Goal: Task Accomplishment & Management: Manage account settings

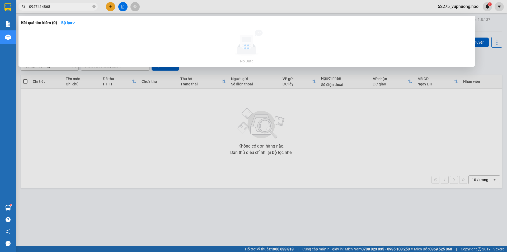
type input "0947414868"
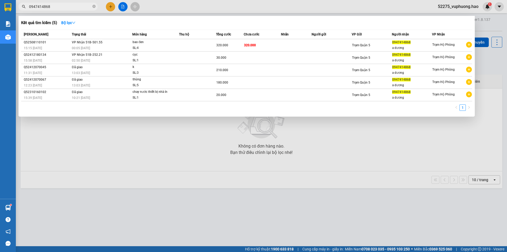
click at [161, 9] on div at bounding box center [253, 126] width 507 height 252
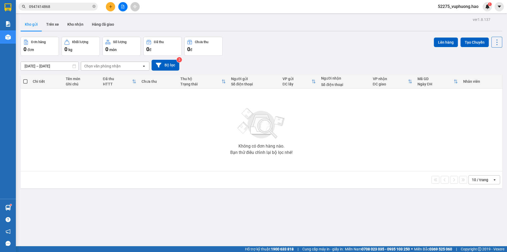
click at [74, 6] on input "0947414868" at bounding box center [60, 7] width 62 height 6
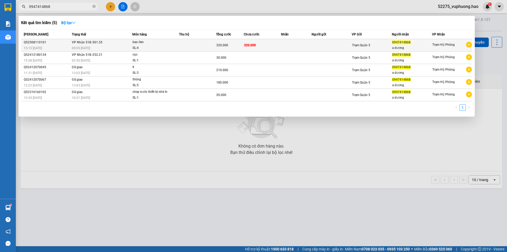
click at [158, 46] on div "SL: 4" at bounding box center [153, 48] width 40 height 6
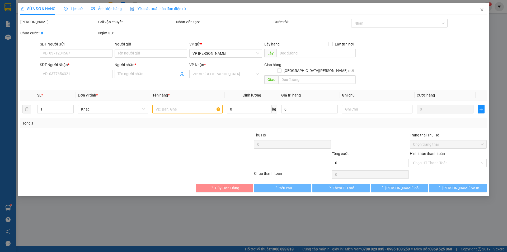
type input "0947414868"
type input "a dương"
type input "320.000"
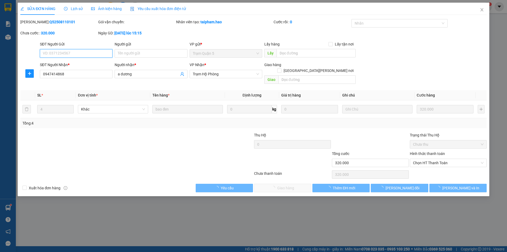
click at [112, 9] on span "Ảnh kiện hàng" at bounding box center [106, 9] width 31 height 4
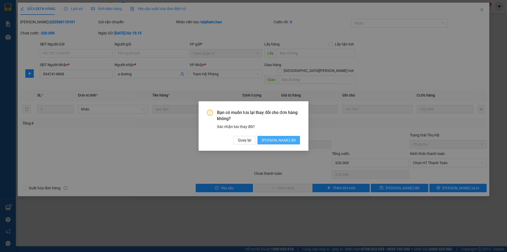
click at [294, 139] on span "[PERSON_NAME] đổi" at bounding box center [279, 140] width 34 height 6
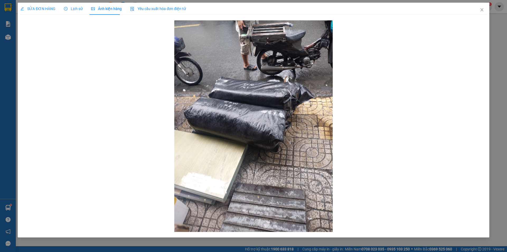
click at [31, 8] on span "SỬA ĐƠN HÀNG" at bounding box center [37, 9] width 35 height 4
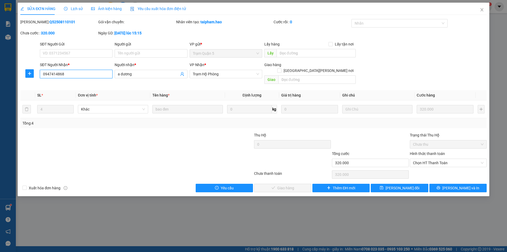
click at [85, 75] on input "0947414868" at bounding box center [76, 74] width 73 height 8
click at [71, 53] on input "SĐT Người Gửi" at bounding box center [76, 53] width 73 height 8
drag, startPoint x: 77, startPoint y: 73, endPoint x: 42, endPoint y: 76, distance: 34.9
click at [42, 76] on input "0947414868" at bounding box center [76, 74] width 73 height 8
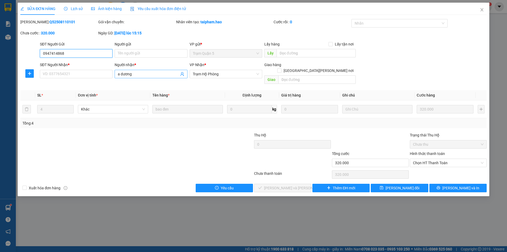
type input "0947414868"
drag, startPoint x: 139, startPoint y: 74, endPoint x: 83, endPoint y: 82, distance: 56.4
click at [82, 84] on div "Total Paid Fee 0 Total UnPaid Fee 320.000 Cash Collection Total Fee Mã ĐH: Q525…" at bounding box center [253, 105] width 467 height 173
type input "a dương"
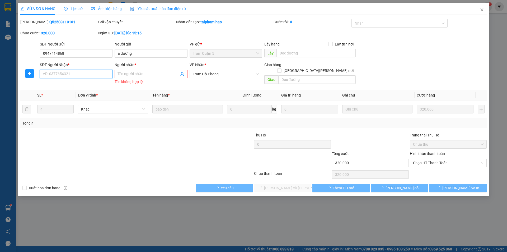
click at [78, 75] on input "SĐT Người Nhận *" at bounding box center [76, 74] width 73 height 8
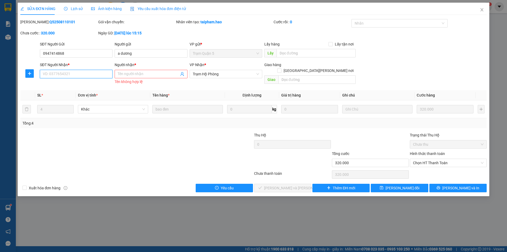
click at [89, 72] on input "SĐT Người Nhận *" at bounding box center [76, 74] width 73 height 8
click at [90, 74] on input "SĐT Người Nhận *" at bounding box center [76, 74] width 73 height 8
type input "0886900400"
click at [132, 75] on input "Người nhận *" at bounding box center [148, 74] width 61 height 6
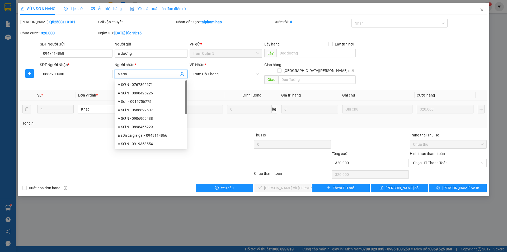
type input "a sơn"
click at [61, 132] on div at bounding box center [98, 141] width 156 height 18
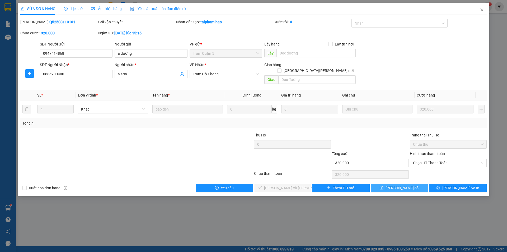
click at [394, 185] on span "[PERSON_NAME] đổi" at bounding box center [403, 188] width 34 height 6
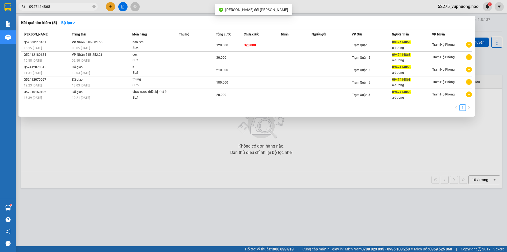
click at [67, 7] on input "0947414868" at bounding box center [60, 7] width 62 height 6
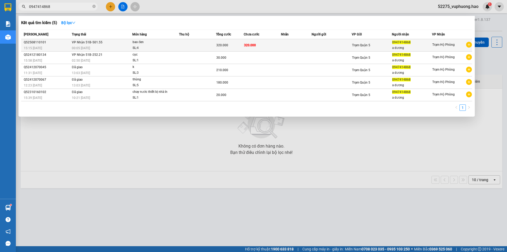
click at [300, 43] on td at bounding box center [296, 45] width 31 height 12
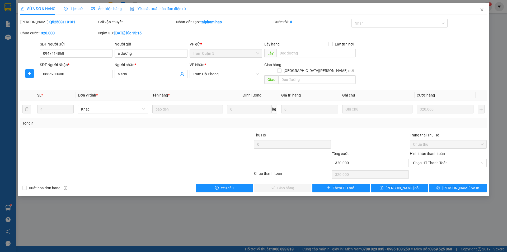
click at [100, 8] on span "Ảnh kiện hàng" at bounding box center [106, 9] width 31 height 4
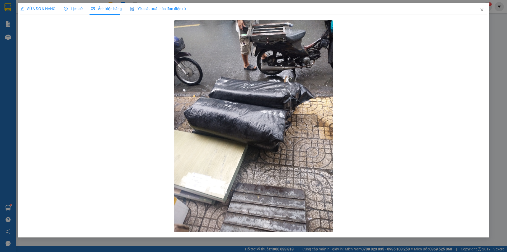
click at [30, 9] on span "SỬA ĐƠN HÀNG" at bounding box center [37, 9] width 35 height 4
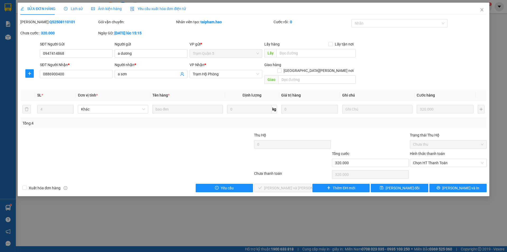
click at [106, 11] on span "Ảnh kiện hàng" at bounding box center [106, 9] width 31 height 4
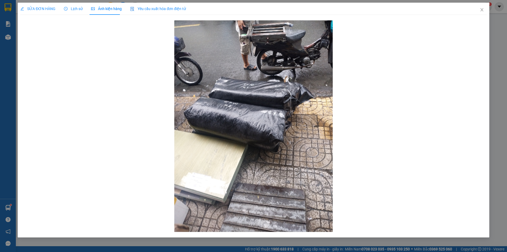
click at [39, 7] on span "SỬA ĐƠN HÀNG" at bounding box center [37, 9] width 35 height 4
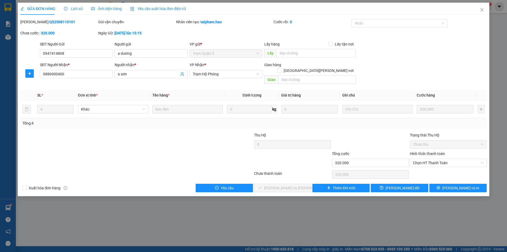
click at [97, 7] on span "Ảnh kiện hàng" at bounding box center [106, 9] width 31 height 4
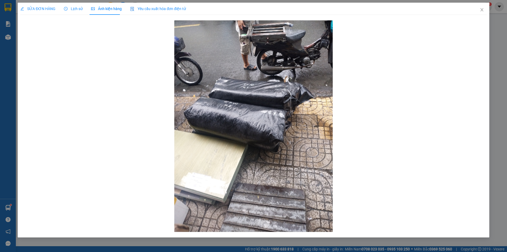
click at [48, 8] on span "SỬA ĐƠN HÀNG" at bounding box center [37, 9] width 35 height 4
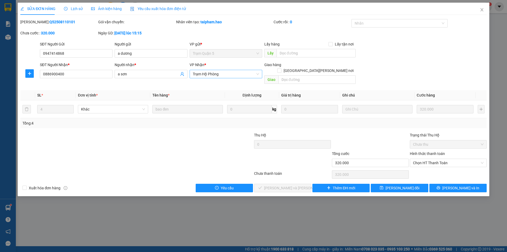
click at [256, 75] on span "Trạm Hộ Phòng" at bounding box center [226, 74] width 66 height 8
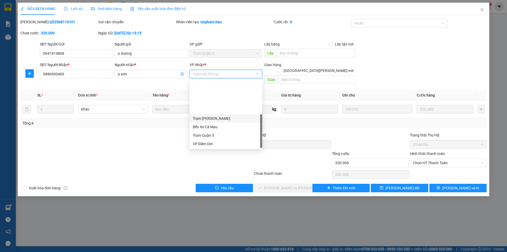
scroll to position [42, 0]
click at [215, 112] on div "VP [PERSON_NAME]" at bounding box center [226, 110] width 66 height 6
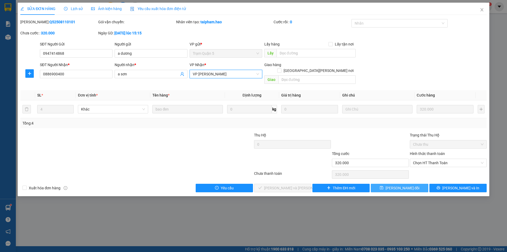
click at [391, 184] on button "[PERSON_NAME] đổi" at bounding box center [399, 188] width 57 height 8
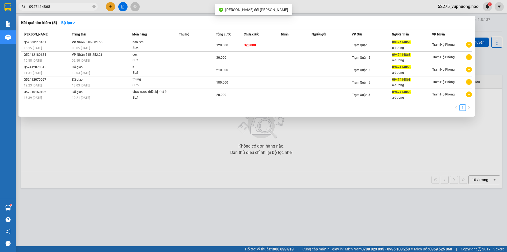
click at [71, 8] on input "0947414868" at bounding box center [60, 7] width 62 height 6
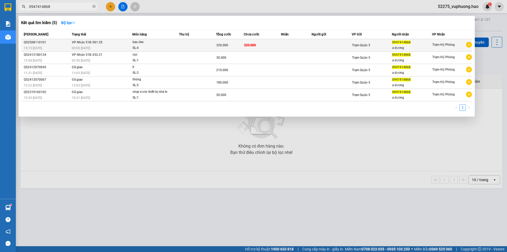
click at [330, 43] on td at bounding box center [332, 45] width 40 height 12
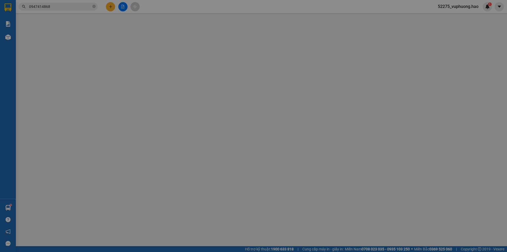
type input "0947414868"
type input "a dương"
type input "0886900400"
type input "a sơn"
type input "320.000"
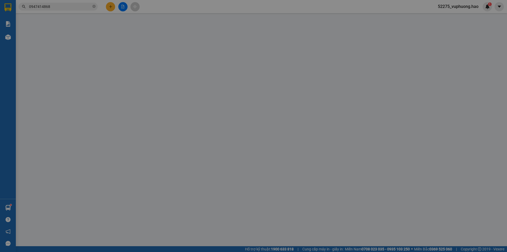
type input "320.000"
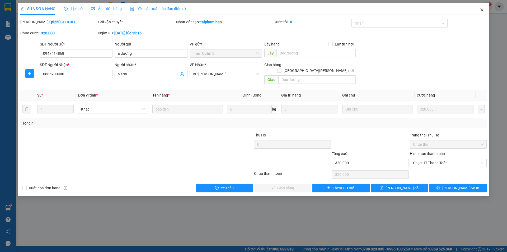
click at [480, 10] on icon "close" at bounding box center [482, 10] width 4 height 4
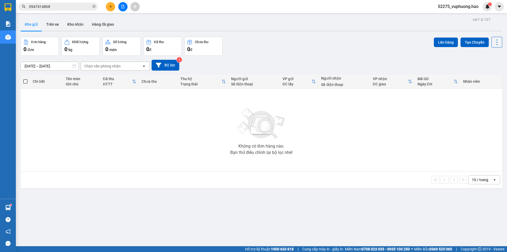
click at [273, 54] on div "Đơn hàng 0 đơn Khối lượng 0 kg Số lượng 0 món Đã thu 0 đ Chưa thu 0 đ Lên hàng …" at bounding box center [262, 46] width 482 height 19
click at [55, 23] on button "Trên xe" at bounding box center [52, 24] width 21 height 13
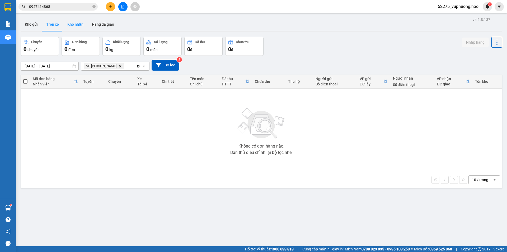
click at [86, 27] on button "Kho nhận" at bounding box center [75, 24] width 25 height 13
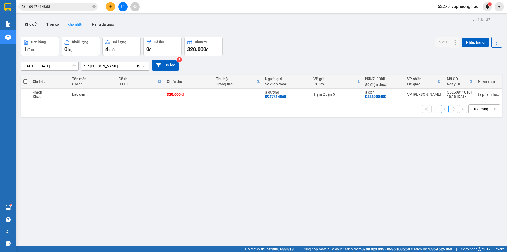
click at [76, 26] on button "Kho nhận" at bounding box center [75, 24] width 25 height 13
click at [300, 44] on div "Đơn hàng 1 đơn Khối lượng 0 kg Số lượng 4 món Đã thu 0 đ Chưa thu 320.000 đ SMS…" at bounding box center [262, 46] width 482 height 19
click at [66, 7] on input "0947414868" at bounding box center [60, 7] width 62 height 6
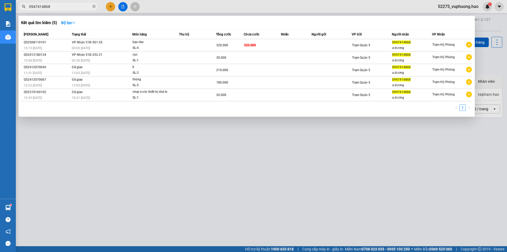
click at [66, 7] on input "0947414868" at bounding box center [60, 7] width 62 height 6
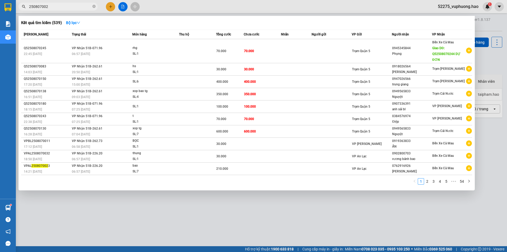
type input "2508070021"
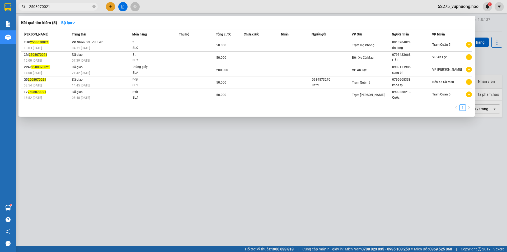
click at [71, 4] on input "2508070021" at bounding box center [60, 7] width 62 height 6
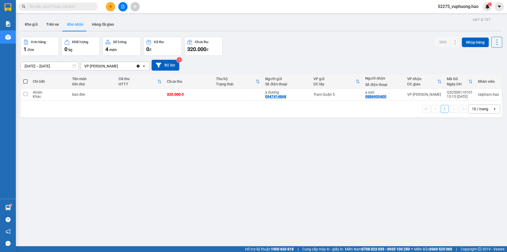
drag, startPoint x: 284, startPoint y: 50, endPoint x: 285, endPoint y: 44, distance: 5.7
click at [285, 44] on div "Đơn hàng 1 đơn Khối lượng 0 kg Số lượng 4 món Đã thu 0 đ Chưa thu 320.000 đ SMS…" at bounding box center [262, 46] width 482 height 19
click at [285, 42] on div "Đơn hàng 1 đơn Khối lượng 0 kg Số lượng 4 món Đã thu 0 đ Chưa thu 320.000 đ SMS…" at bounding box center [262, 46] width 482 height 19
click at [73, 7] on input "text" at bounding box center [60, 7] width 62 height 6
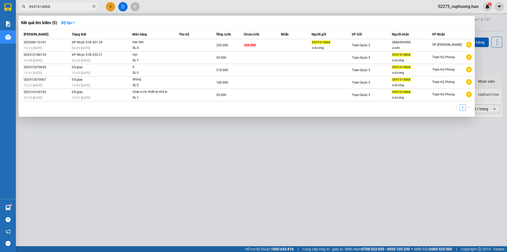
type input "0947414868"
